Goal: Communication & Community: Share content

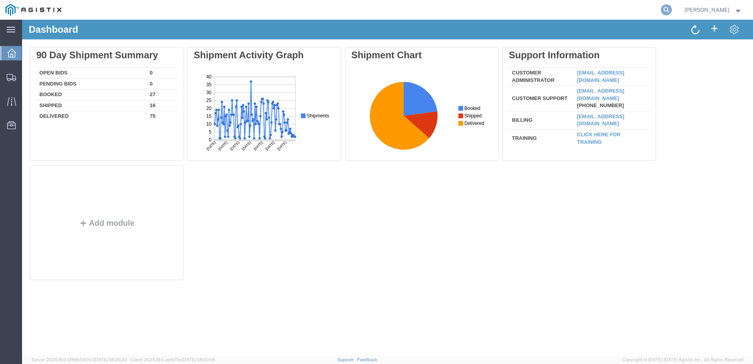
click at [672, 8] on icon at bounding box center [666, 9] width 11 height 11
click at [466, 13] on input "search" at bounding box center [542, 9] width 240 height 19
paste input "528345067"
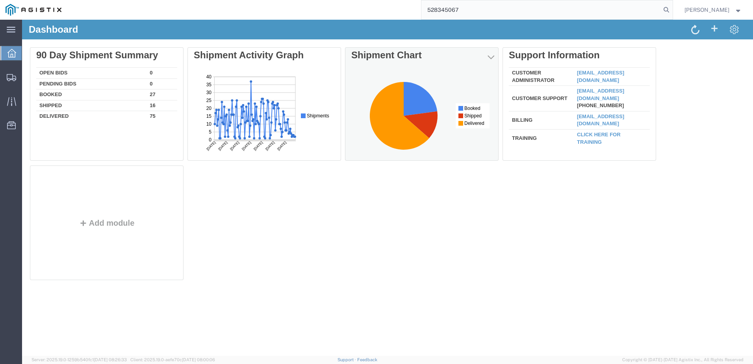
type input "528345067"
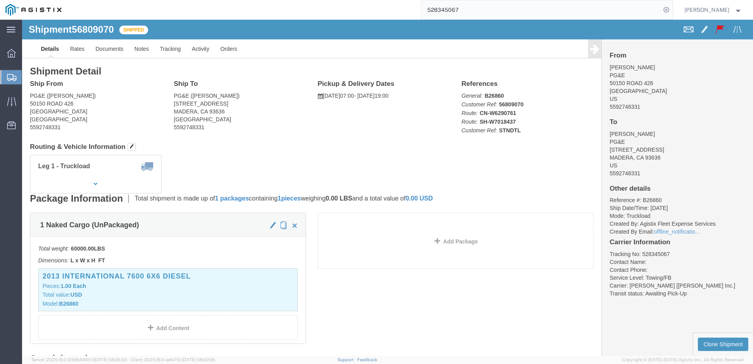
click span
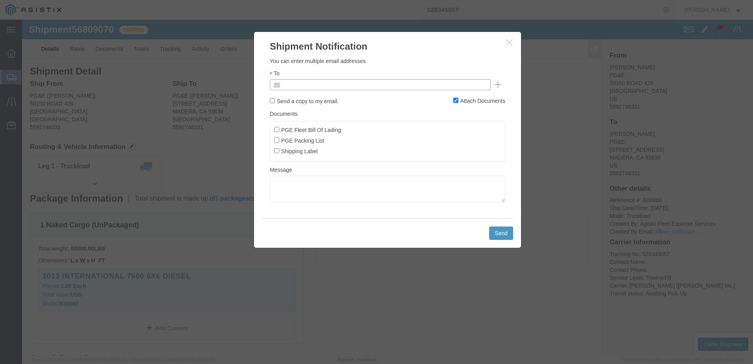
click input "text"
type input "[EMAIL_ADDRESS][DOMAIN_NAME]"
click input "PGE Fleet Bill Of Lading"
checkbox input "true"
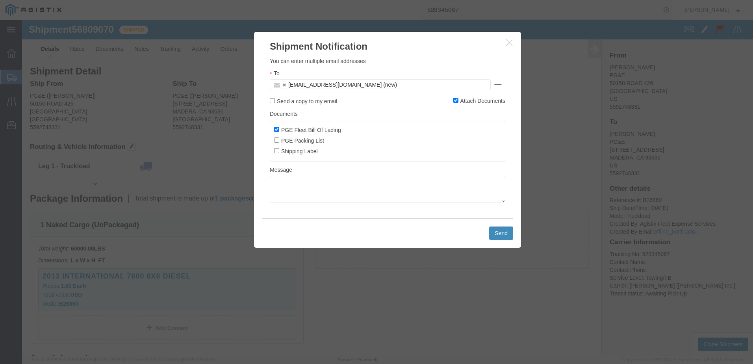
click button "Send"
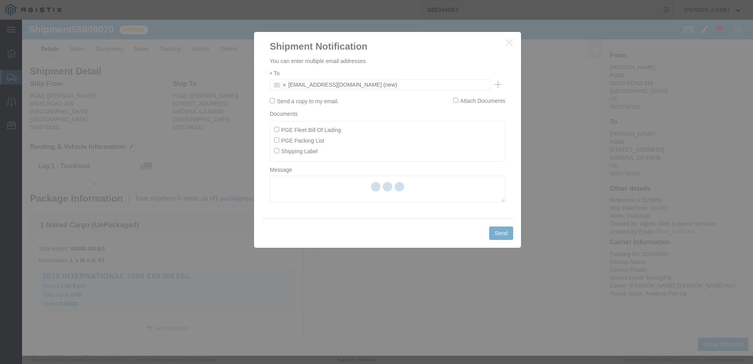
checkbox input "false"
